Goal: Transaction & Acquisition: Purchase product/service

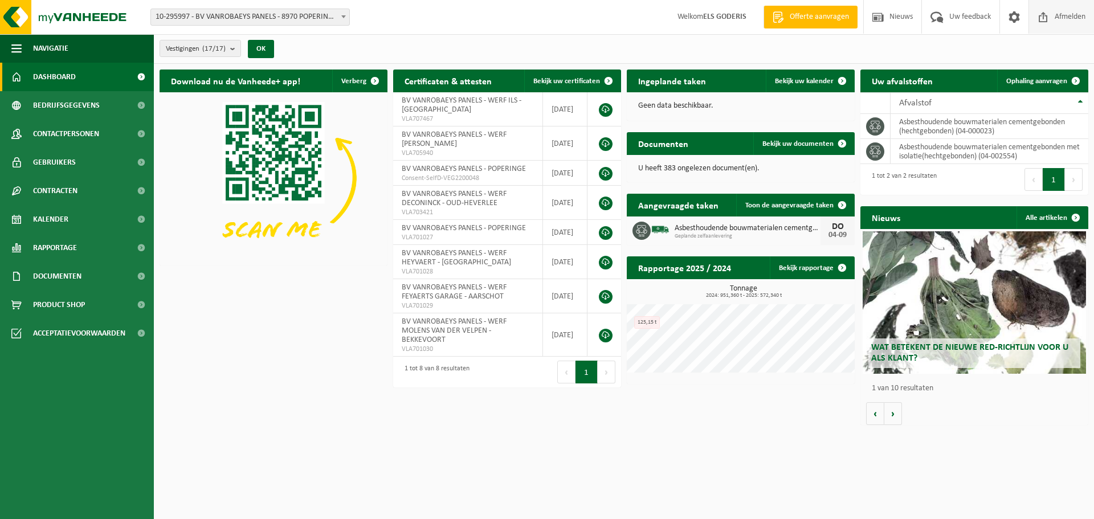
click at [1061, 16] on span "Afmelden" at bounding box center [1070, 17] width 36 height 34
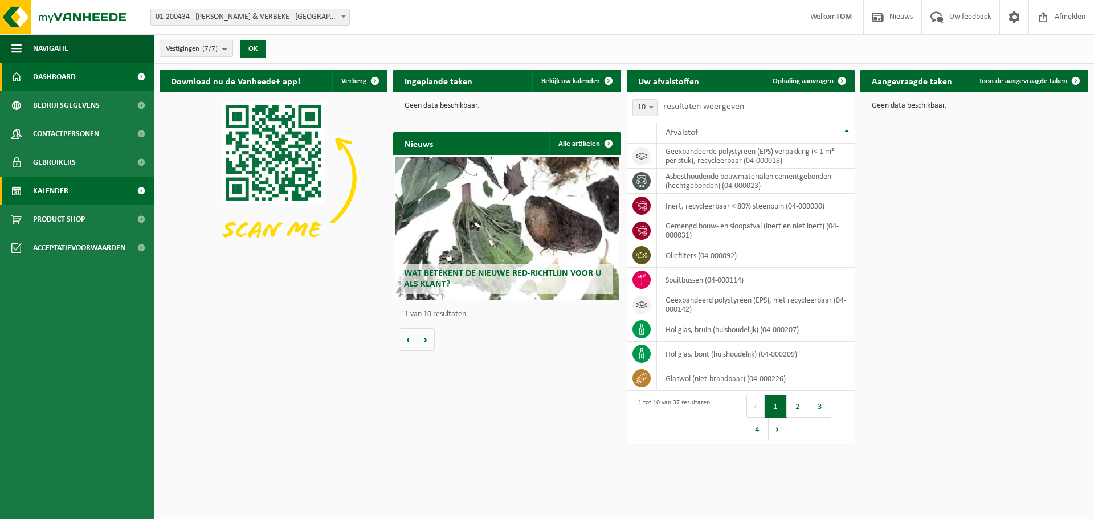
click at [46, 197] on span "Kalender" at bounding box center [50, 191] width 35 height 28
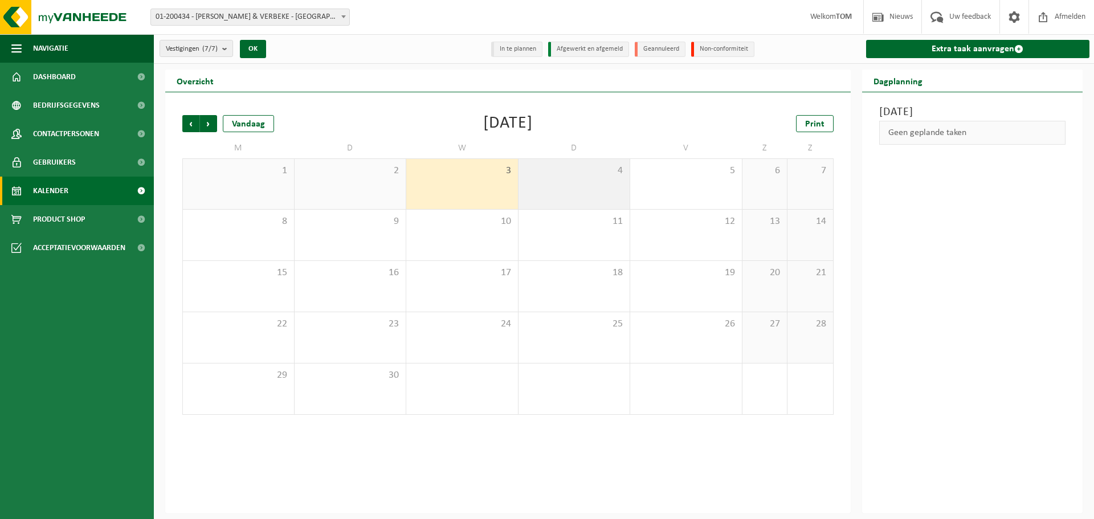
click at [545, 192] on div "4" at bounding box center [574, 184] width 112 height 50
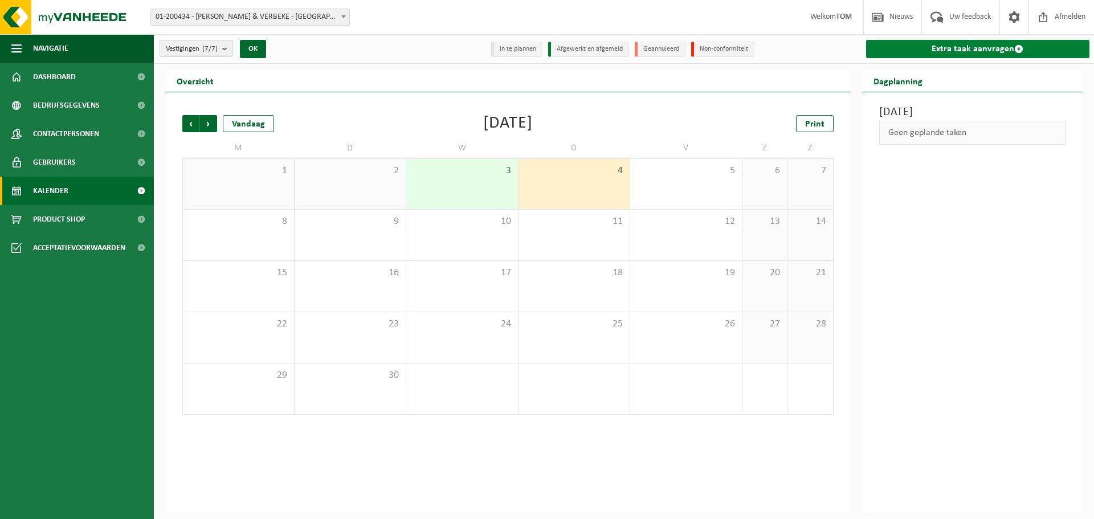
click at [918, 48] on link "Extra taak aanvragen" at bounding box center [978, 49] width 224 height 18
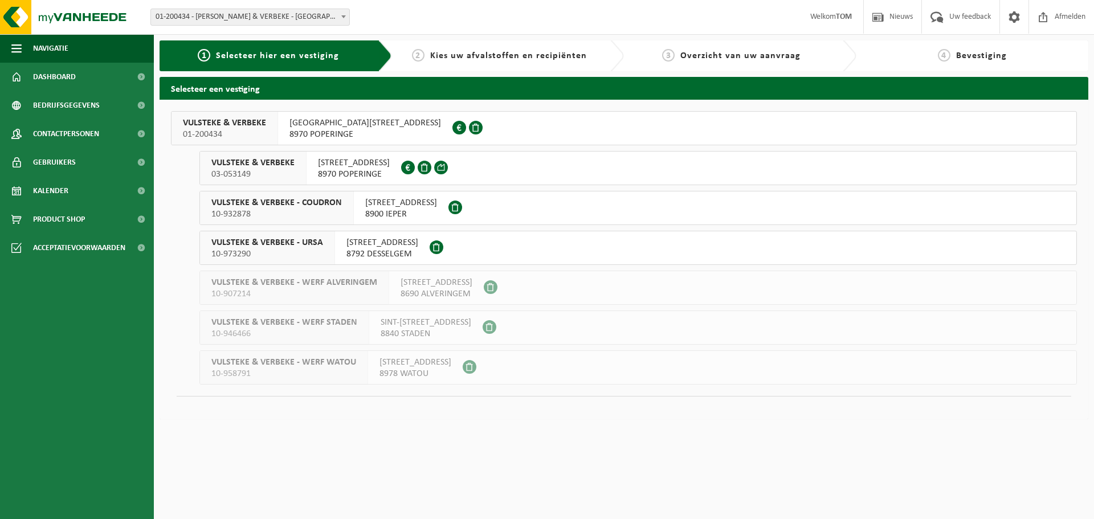
click at [232, 129] on span "01-200434" at bounding box center [224, 134] width 83 height 11
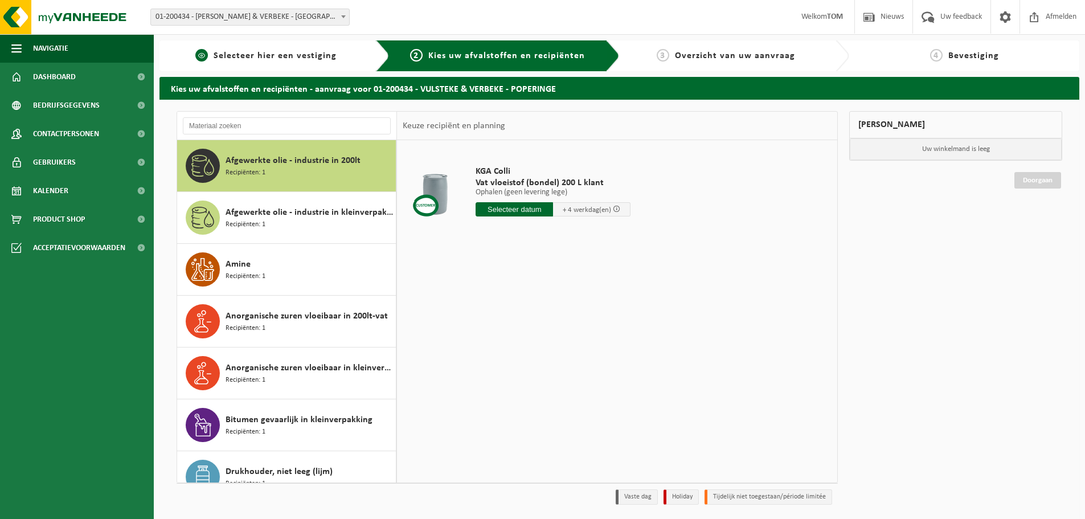
click at [291, 54] on span "Selecteer hier een vestiging" at bounding box center [275, 55] width 123 height 9
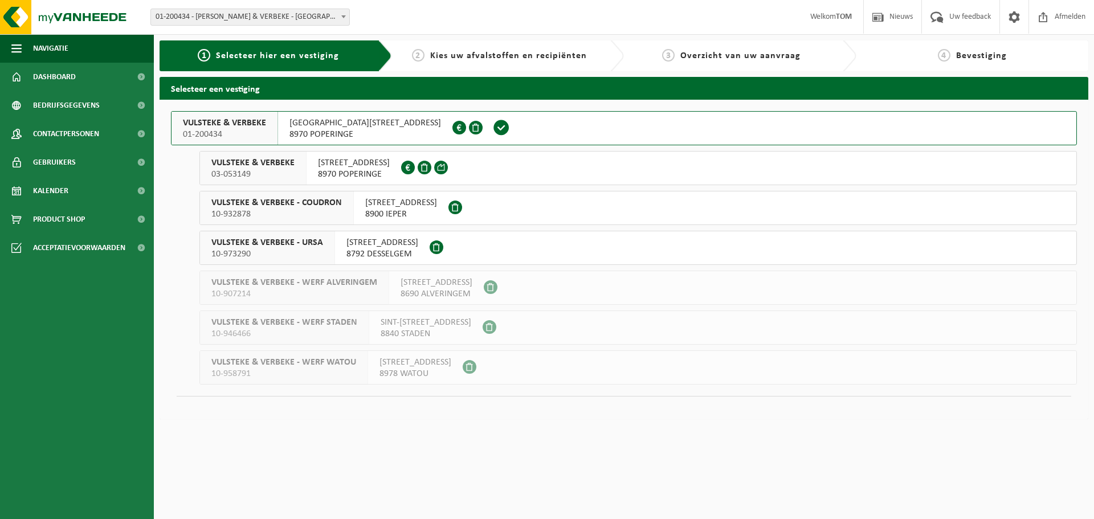
click at [280, 170] on span "03-053149" at bounding box center [252, 174] width 83 height 11
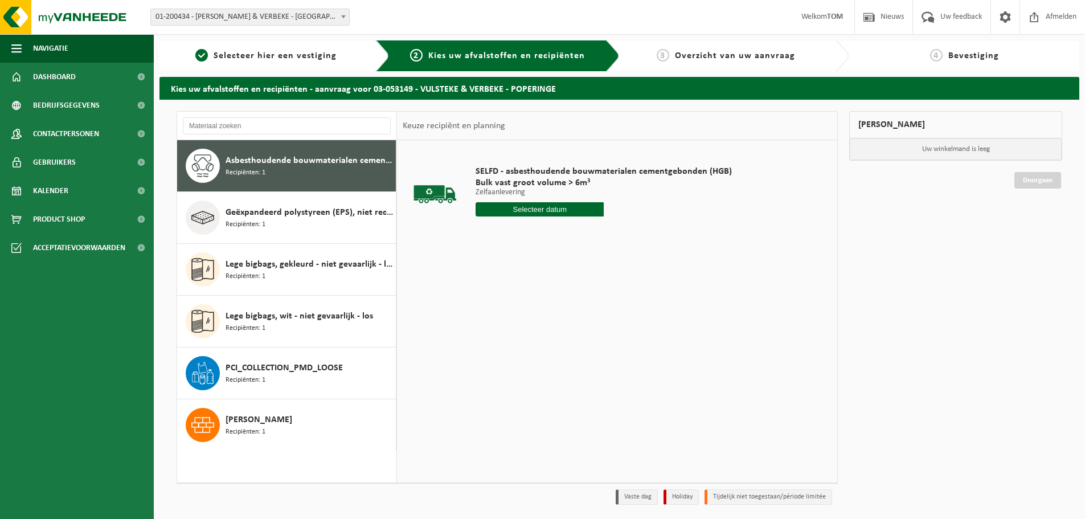
click at [280, 170] on div "Asbesthoudende bouwmaterialen cementgebonden (hechtgebonden) Recipiënten: 1" at bounding box center [309, 166] width 167 height 34
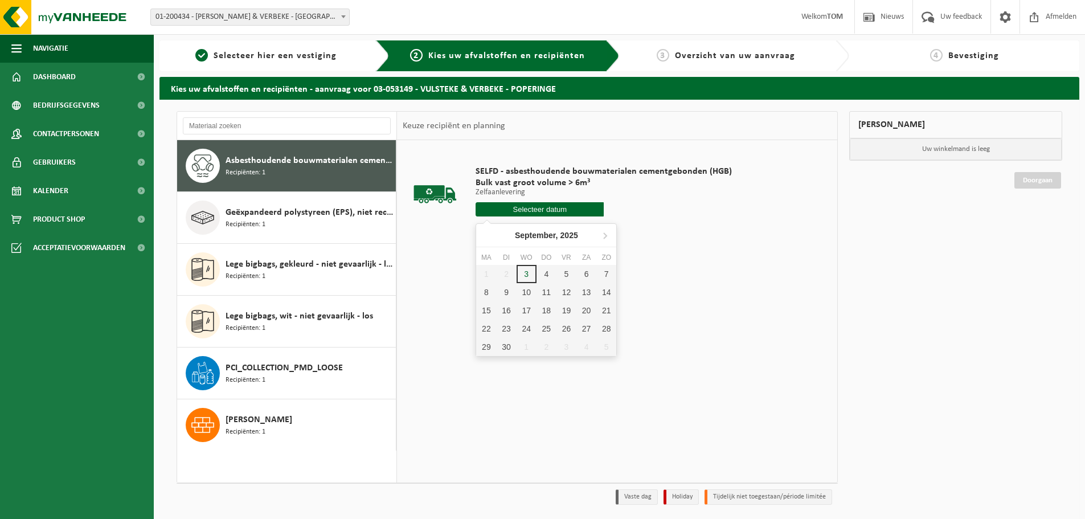
click at [520, 208] on input "text" at bounding box center [540, 209] width 128 height 14
click at [542, 273] on div "4" at bounding box center [547, 274] width 20 height 18
type input "Van 2025-09-04"
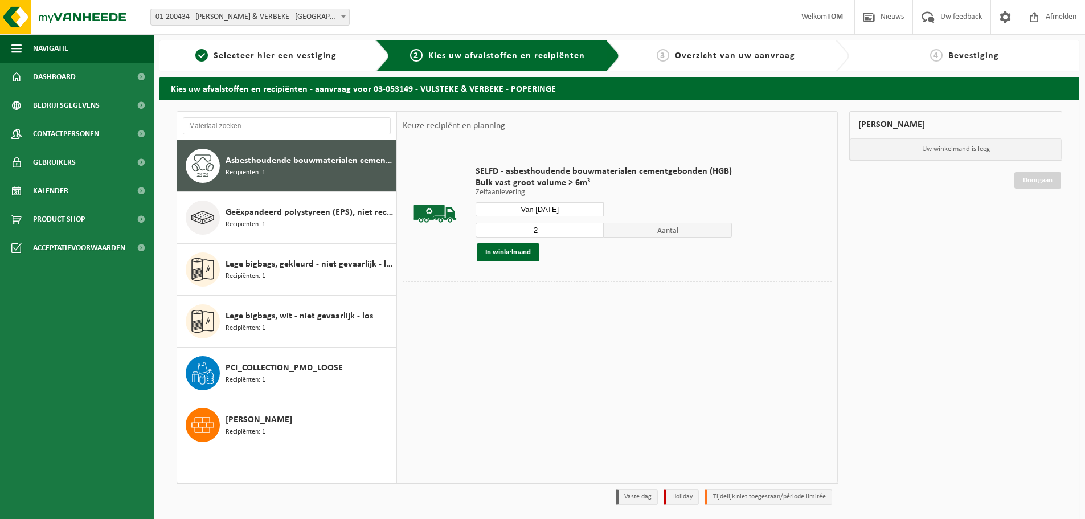
type input "2"
click at [592, 228] on input "2" at bounding box center [540, 230] width 128 height 15
click at [504, 258] on button "In winkelmand" at bounding box center [508, 252] width 63 height 18
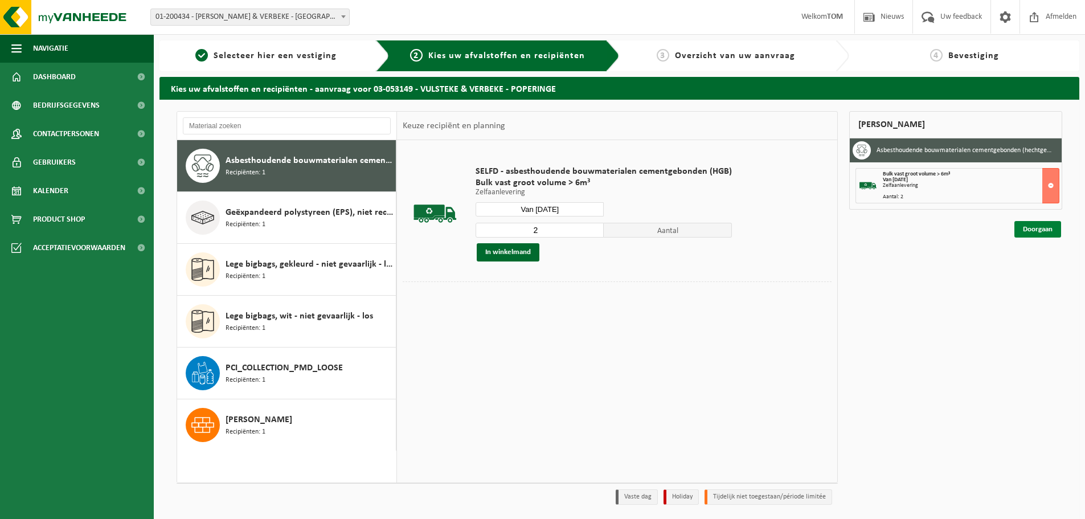
click at [1046, 228] on link "Doorgaan" at bounding box center [1038, 229] width 47 height 17
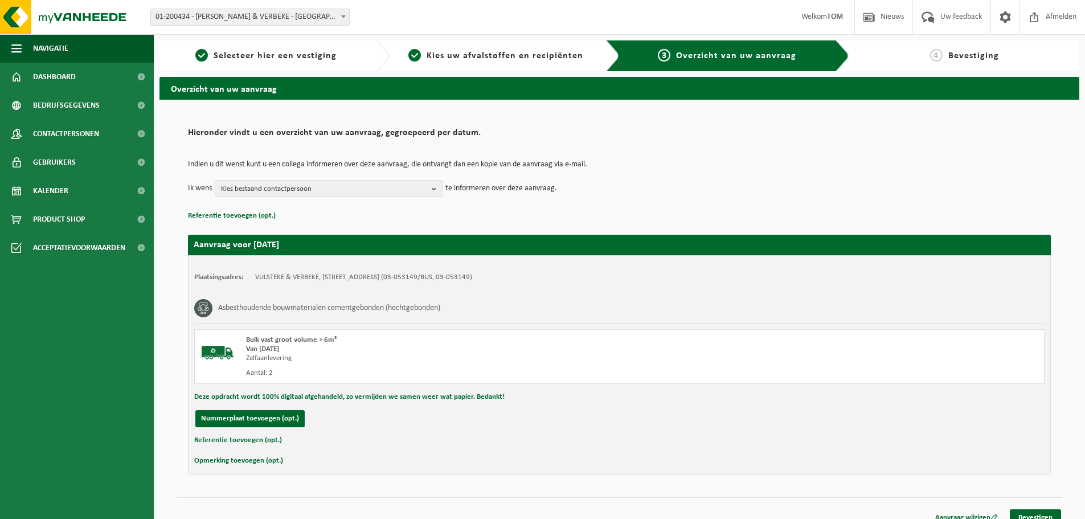
scroll to position [13, 0]
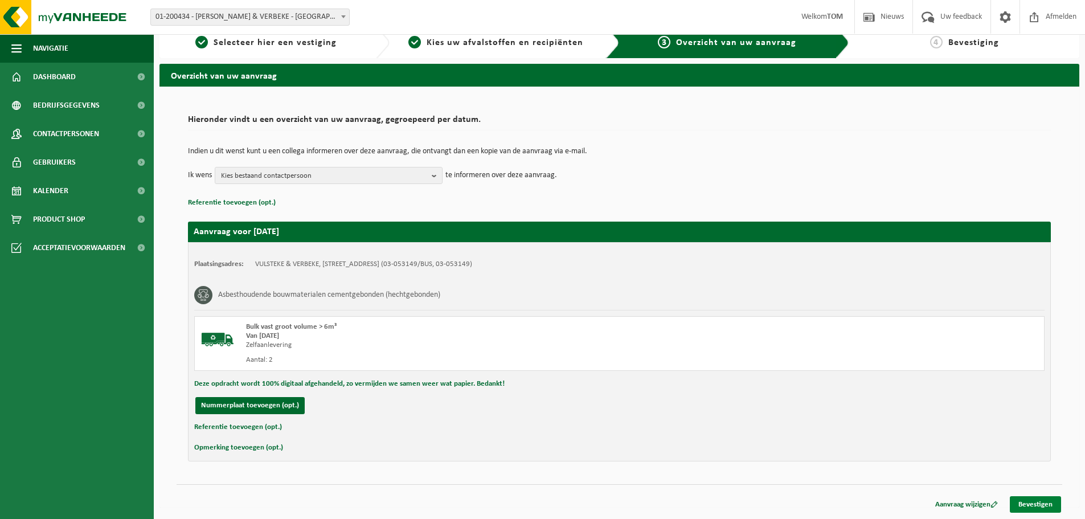
click at [1039, 503] on link "Bevestigen" at bounding box center [1035, 504] width 51 height 17
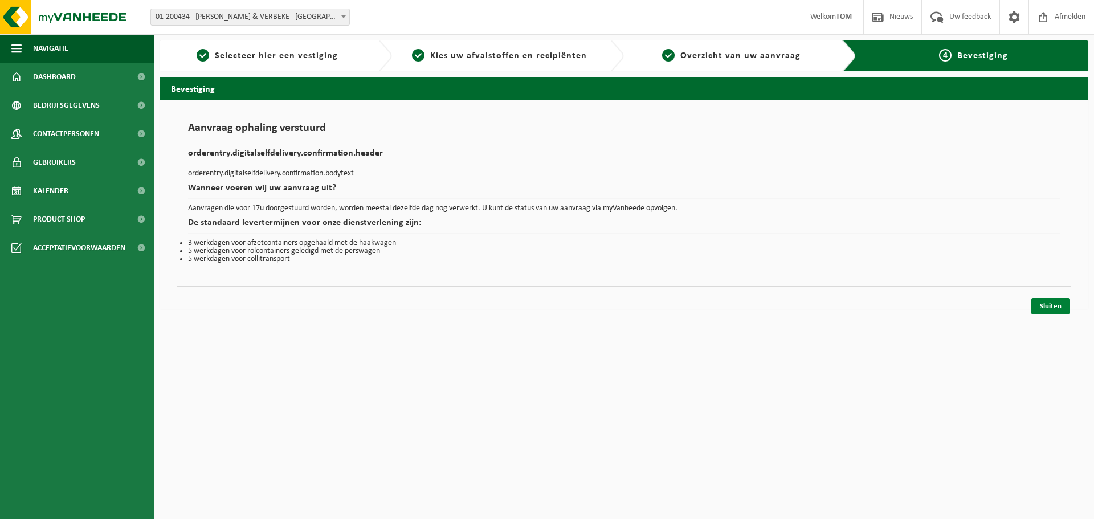
click at [1048, 304] on link "Sluiten" at bounding box center [1050, 306] width 39 height 17
